Goal: Transaction & Acquisition: Purchase product/service

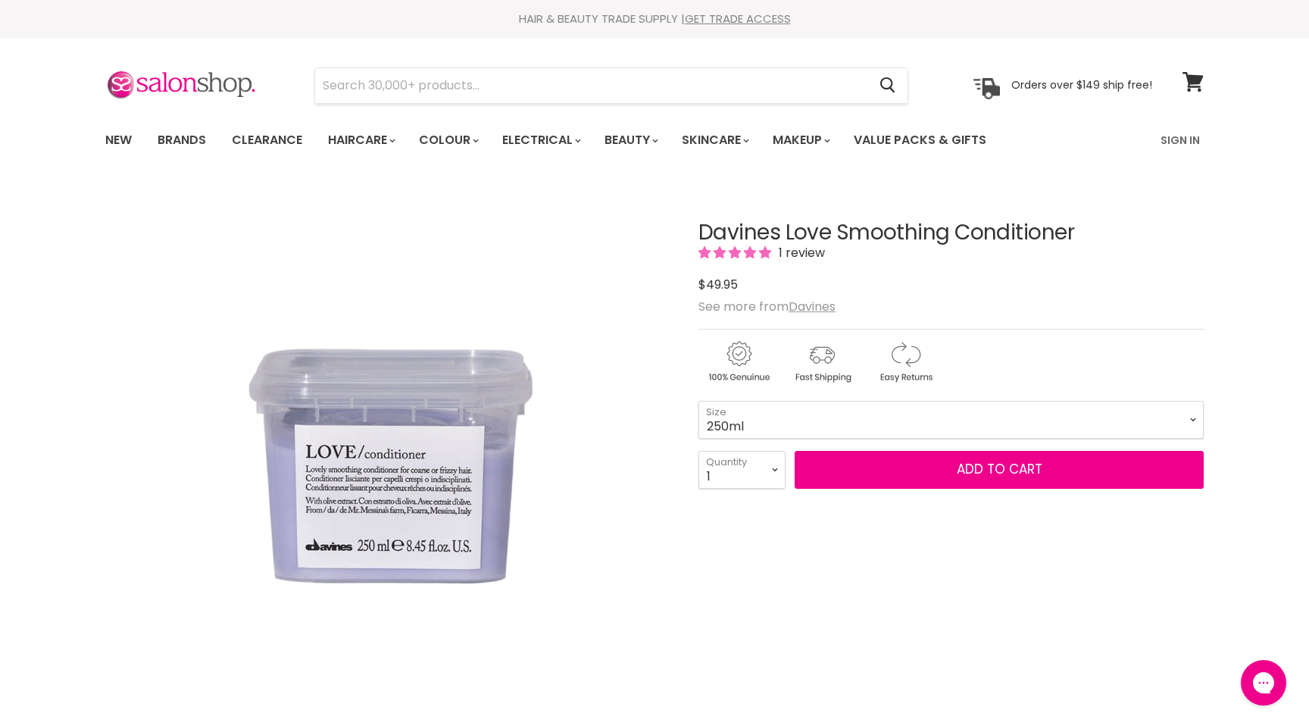
click at [824, 411] on select "75ml 250ml 1 Litre" at bounding box center [951, 420] width 505 height 38
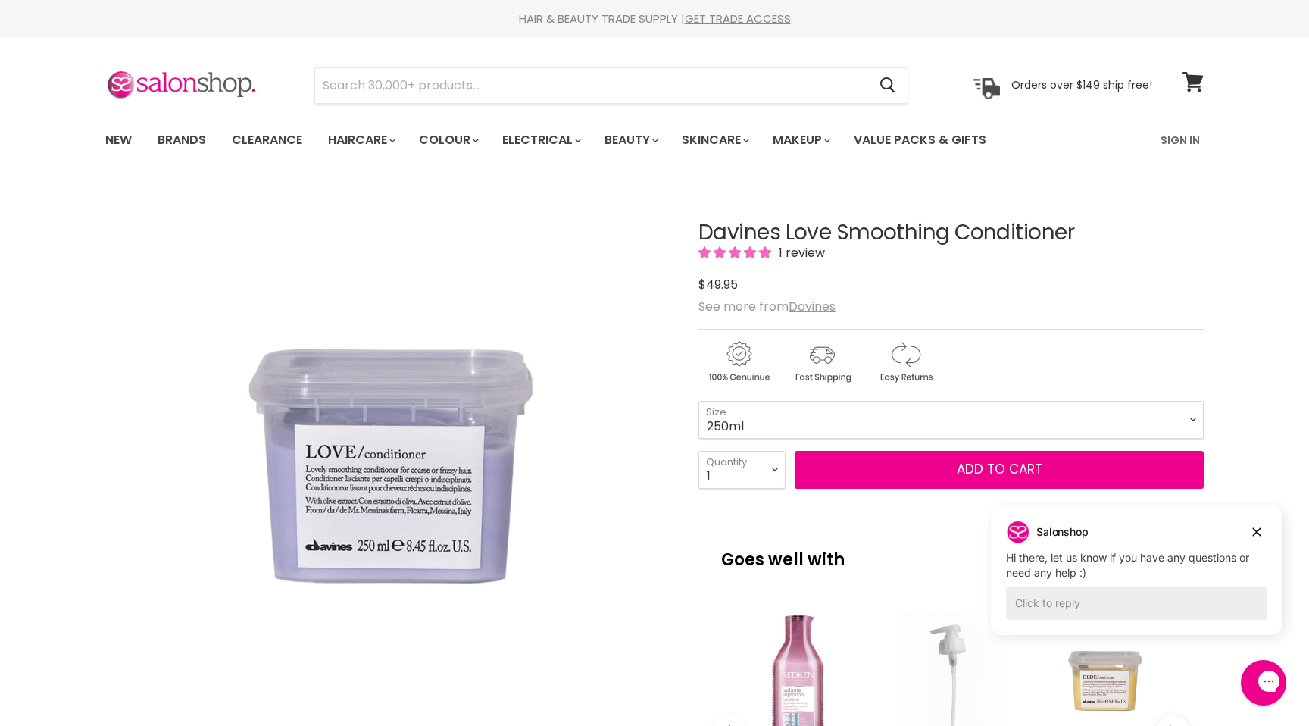
click at [814, 446] on form "75ml - 250ml - 1 Litre - 75ml 250ml 1 Litre Size 1 2 3 4 5 6 7" at bounding box center [951, 445] width 505 height 89
click at [814, 419] on select "75ml 250ml 1 Litre" at bounding box center [951, 420] width 505 height 38
select select "1 Litre"
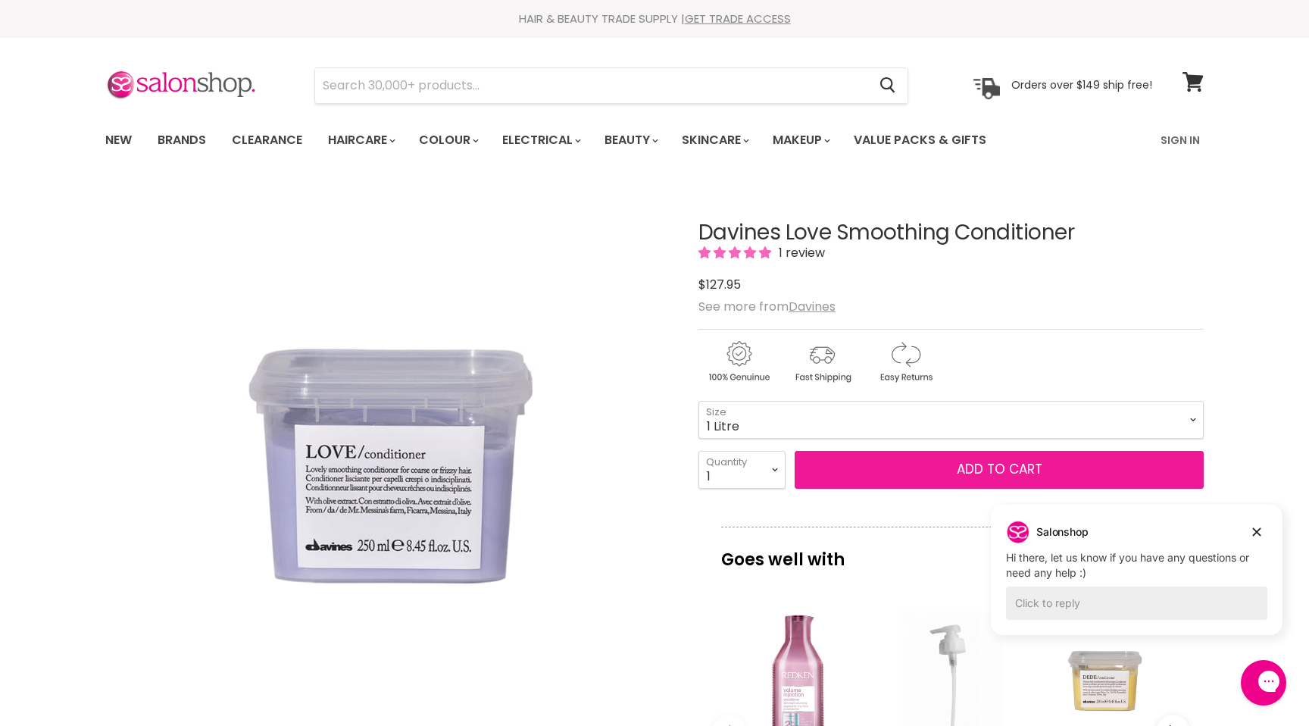
click at [946, 472] on button "Add to cart" at bounding box center [999, 470] width 409 height 38
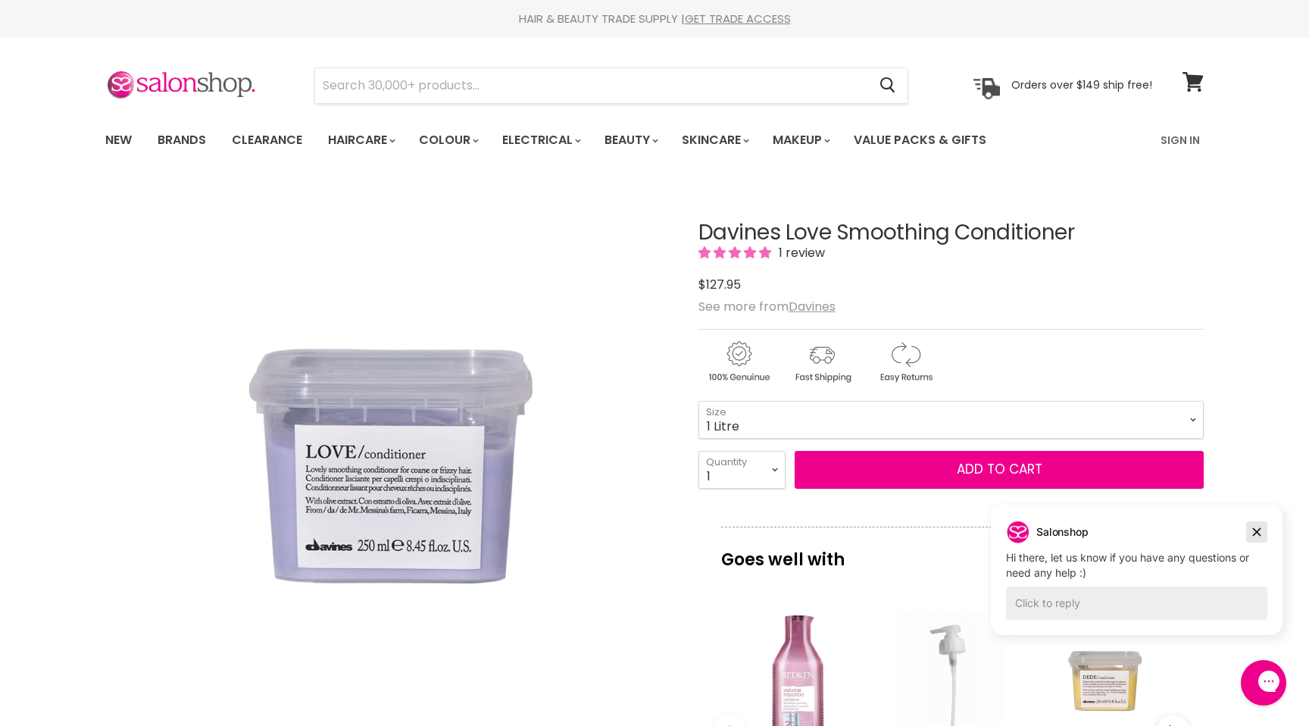
click at [1250, 530] on icon "Dismiss campaign" at bounding box center [1256, 532] width 15 height 18
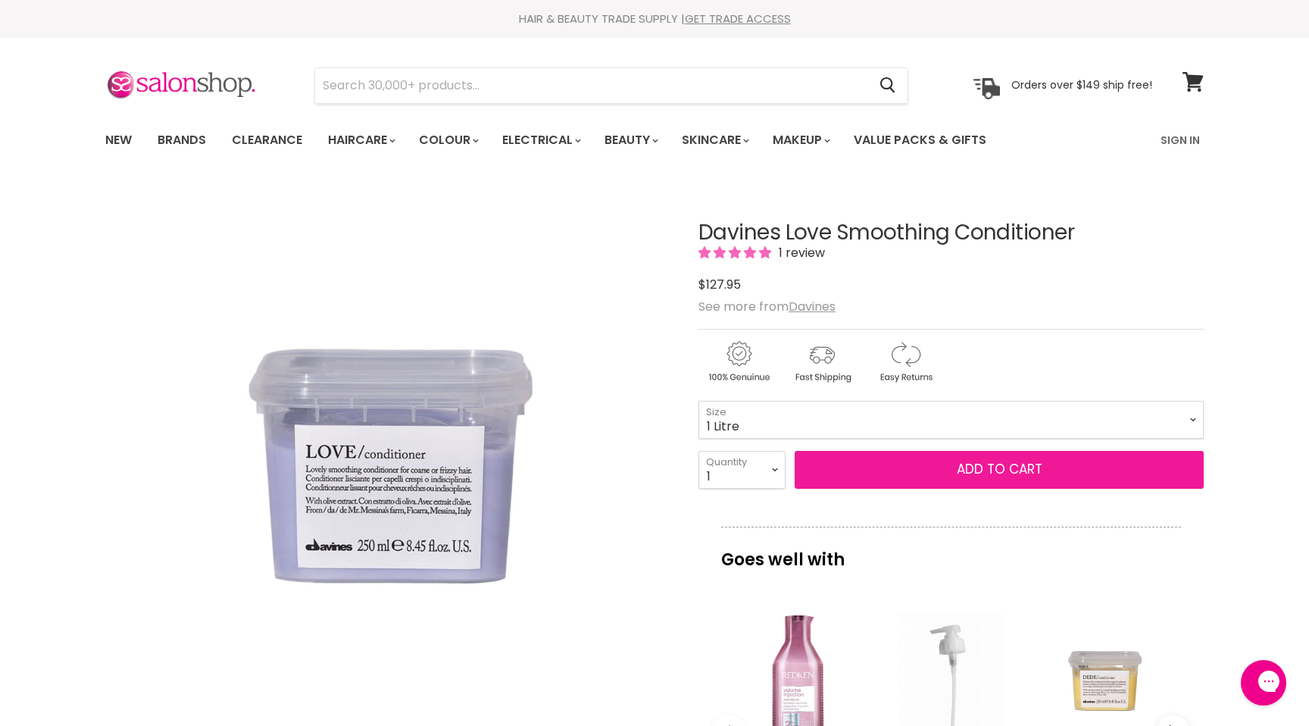
click at [1009, 465] on button "Add to cart" at bounding box center [999, 470] width 409 height 38
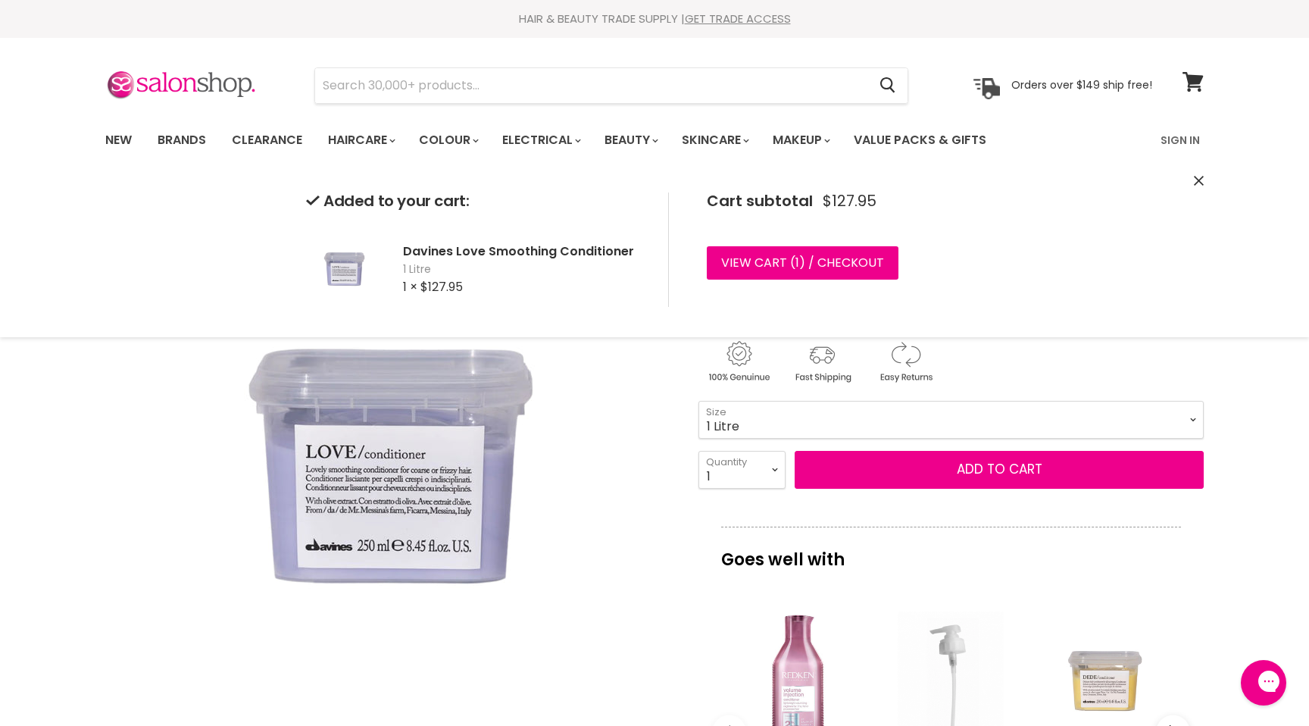
click at [1196, 180] on icon "Close" at bounding box center [1199, 181] width 10 height 10
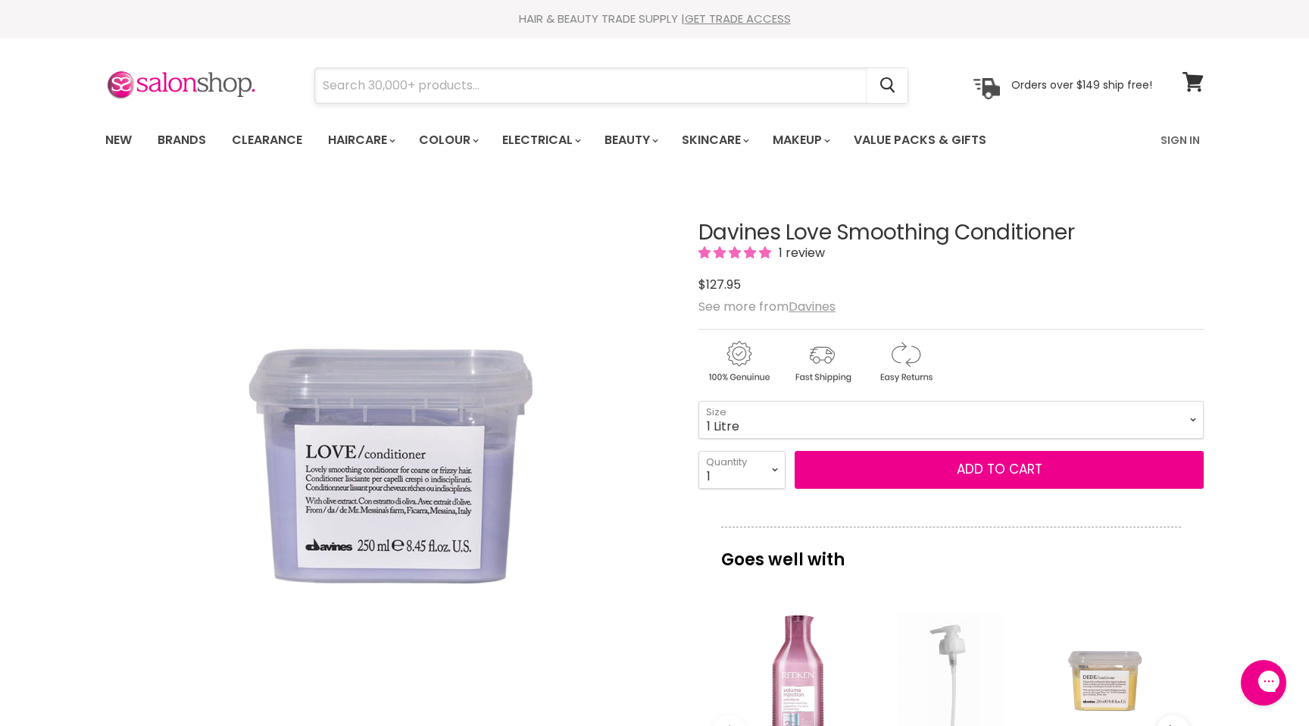
click at [736, 95] on input "Search" at bounding box center [591, 85] width 552 height 35
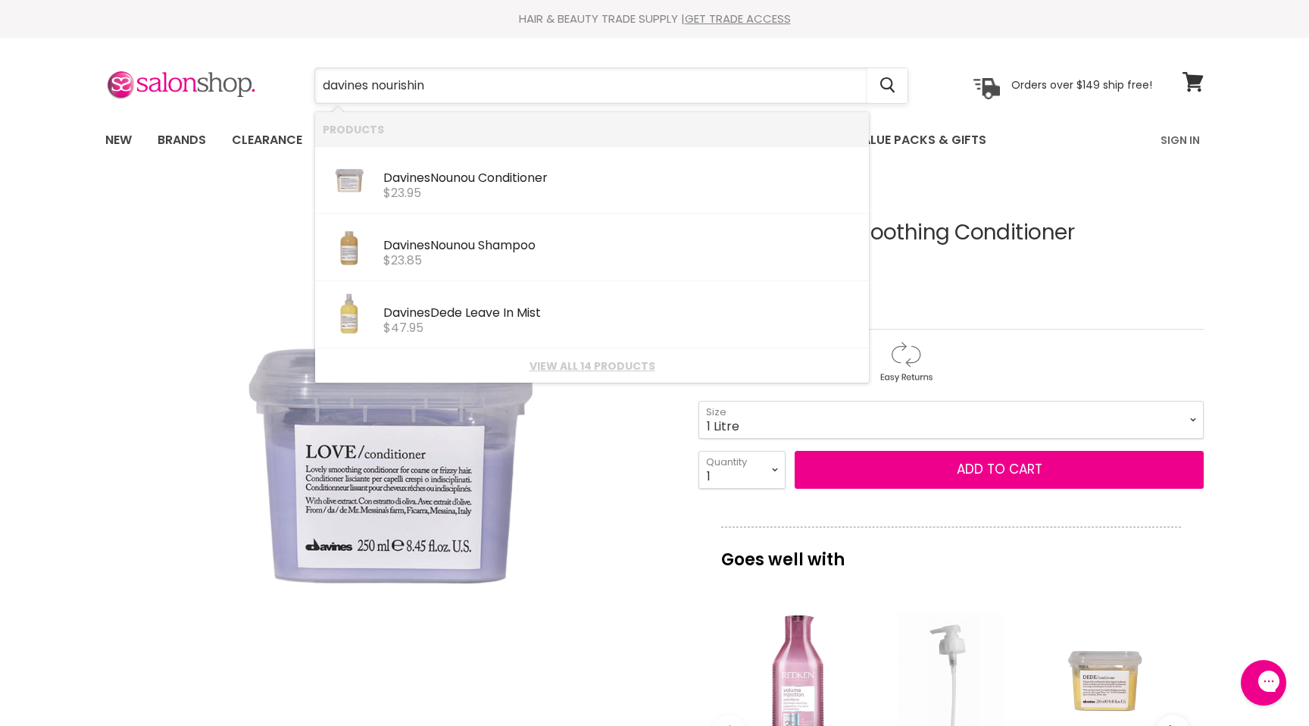
type input "davines nourishing"
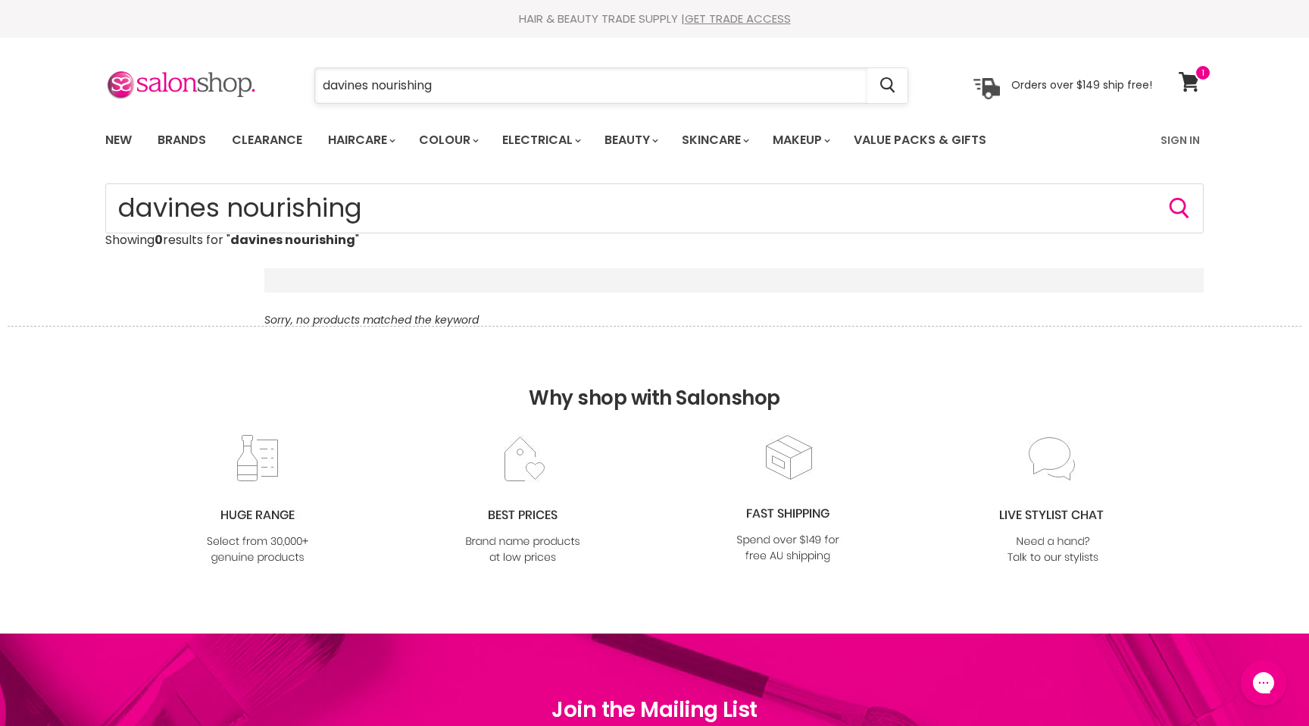
click at [443, 87] on input "davines nourishing" at bounding box center [591, 85] width 552 height 35
type input "davines nourish"
drag, startPoint x: 452, startPoint y: 93, endPoint x: 377, endPoint y: 90, distance: 75.1
click at [377, 90] on input "davines nourish" at bounding box center [591, 85] width 552 height 35
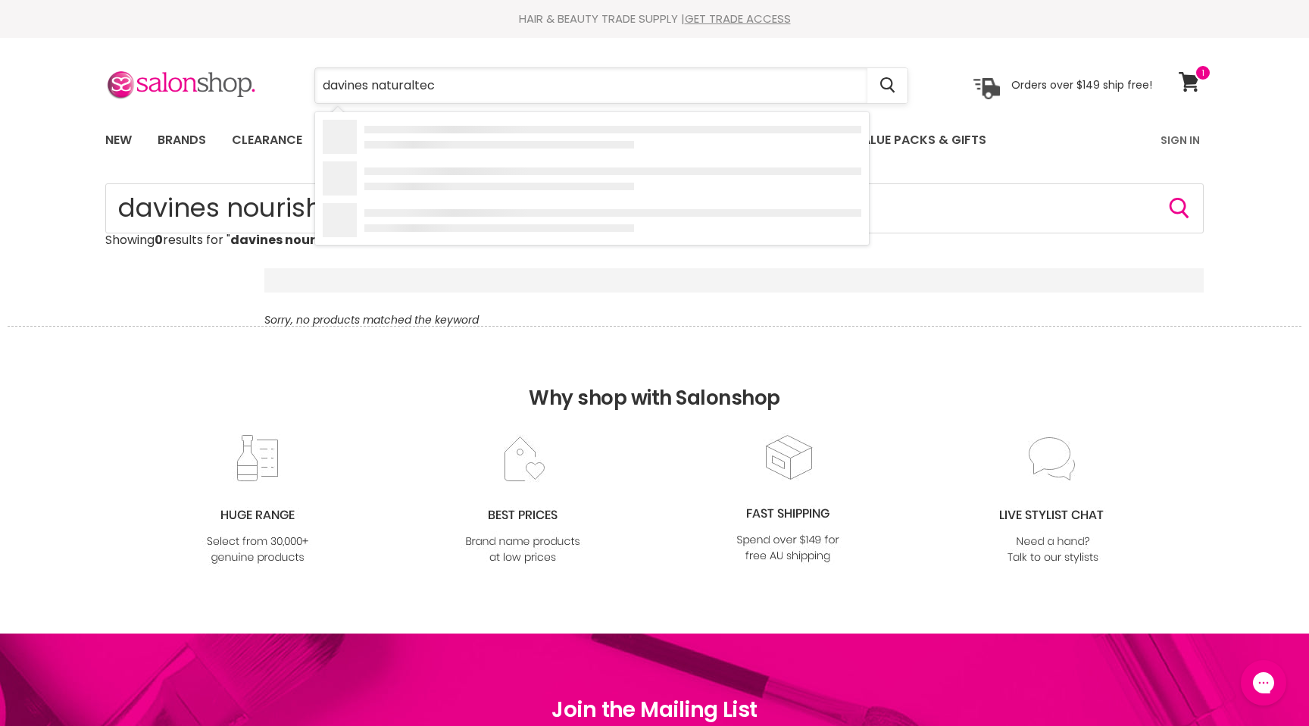
type input "davines naturaltech"
